Goal: Information Seeking & Learning: Learn about a topic

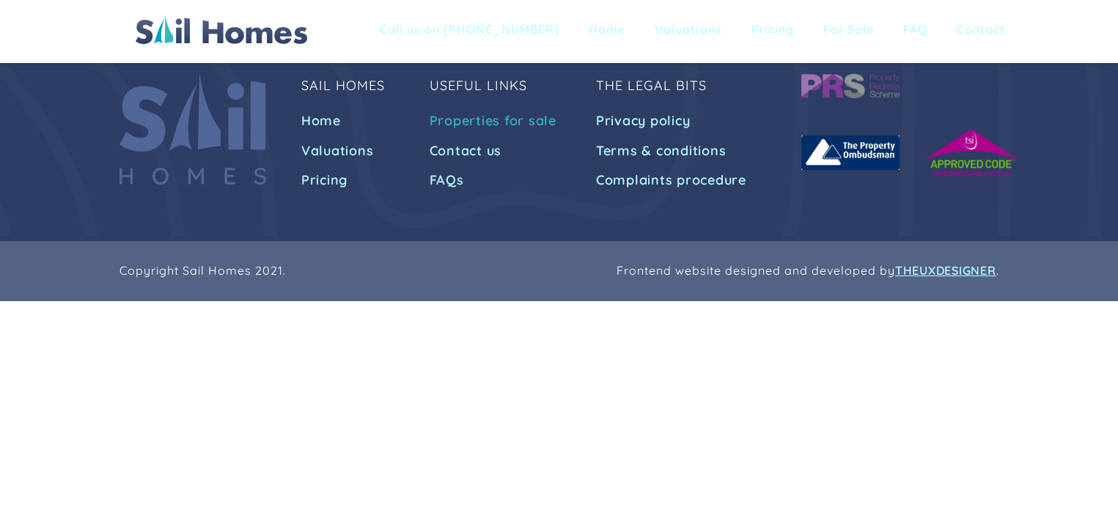
click at [515, 122] on link "Properties for sale" at bounding box center [494, 121] width 131 height 26
click at [482, 117] on link "Properties for sale" at bounding box center [494, 121] width 131 height 26
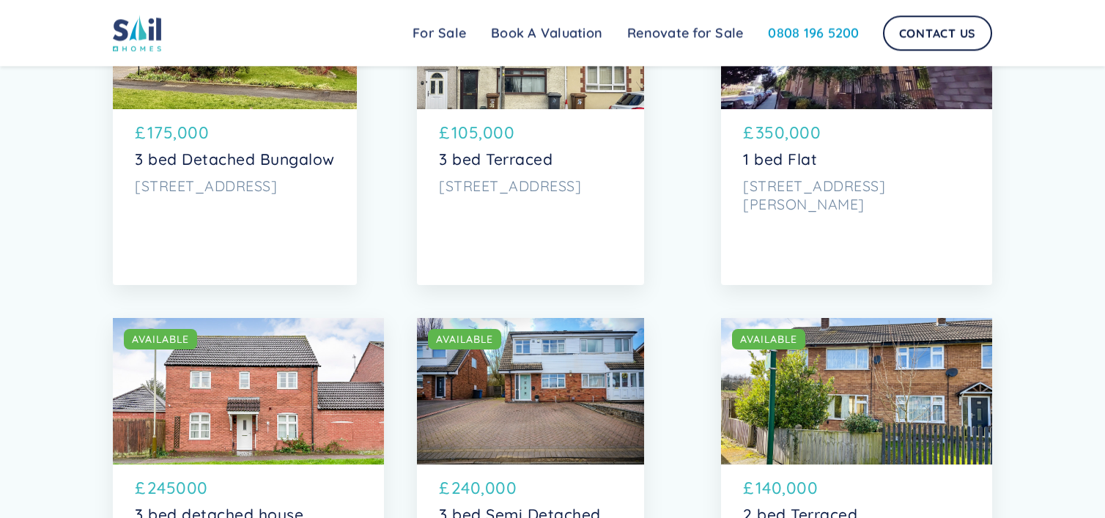
scroll to position [3483, 0]
